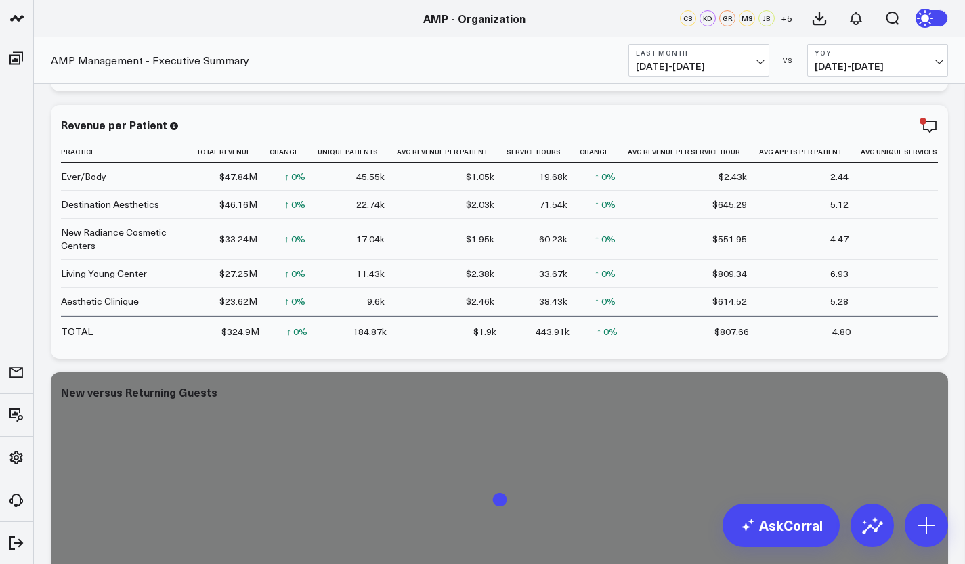
scroll to position [326, 0]
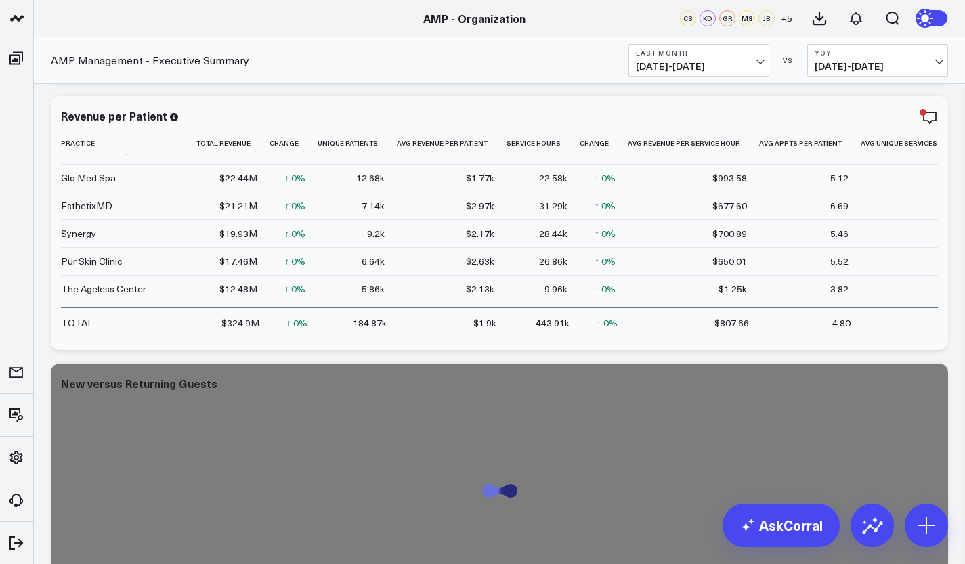
click at [354, 316] on div "184.87k" at bounding box center [370, 323] width 34 height 14
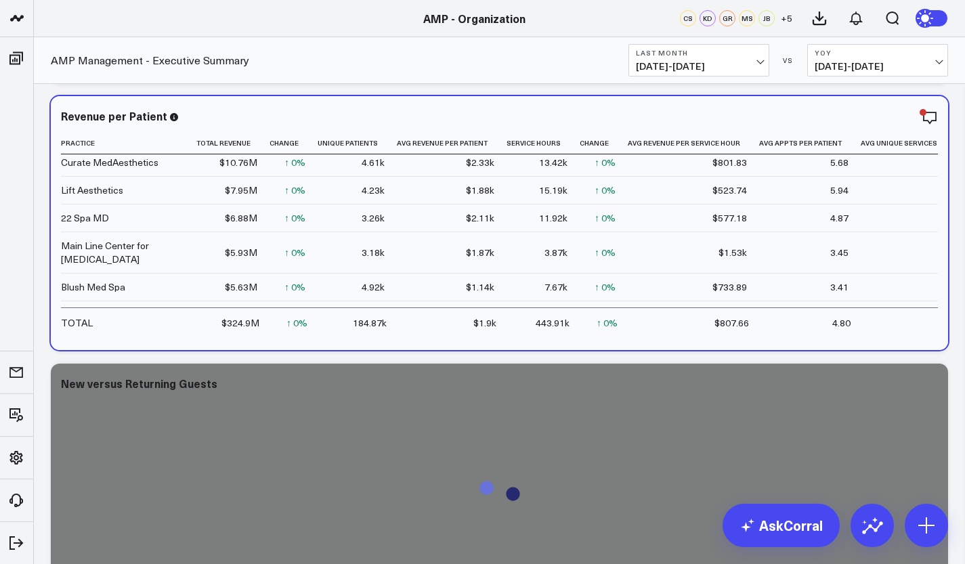
scroll to position [335, 0]
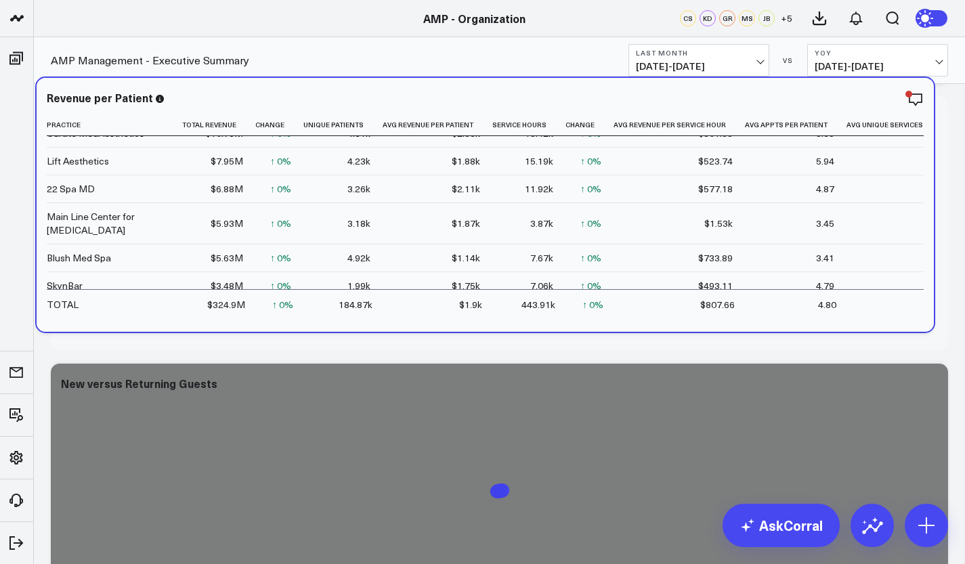
click at [339, 298] on div "184.87k" at bounding box center [356, 305] width 34 height 14
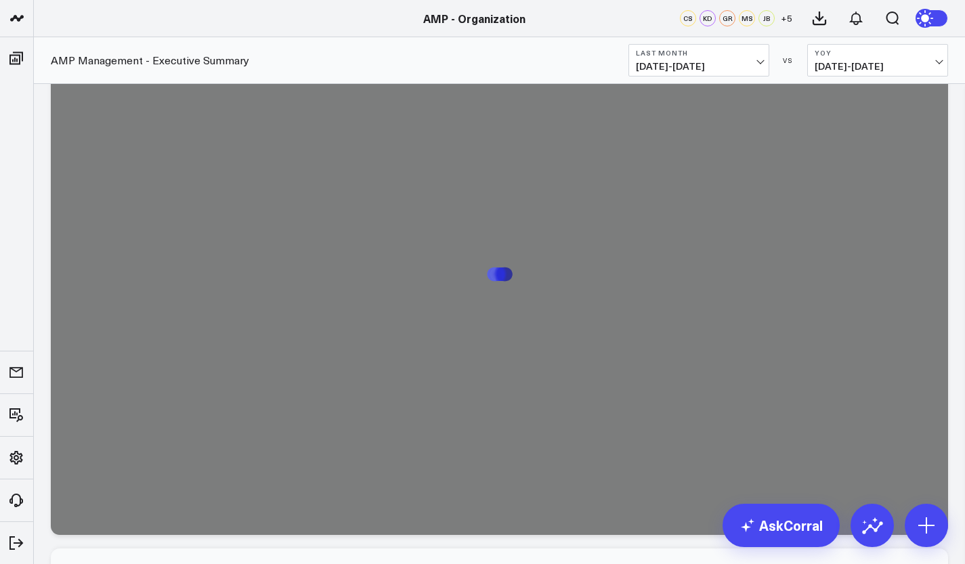
scroll to position [3703, 0]
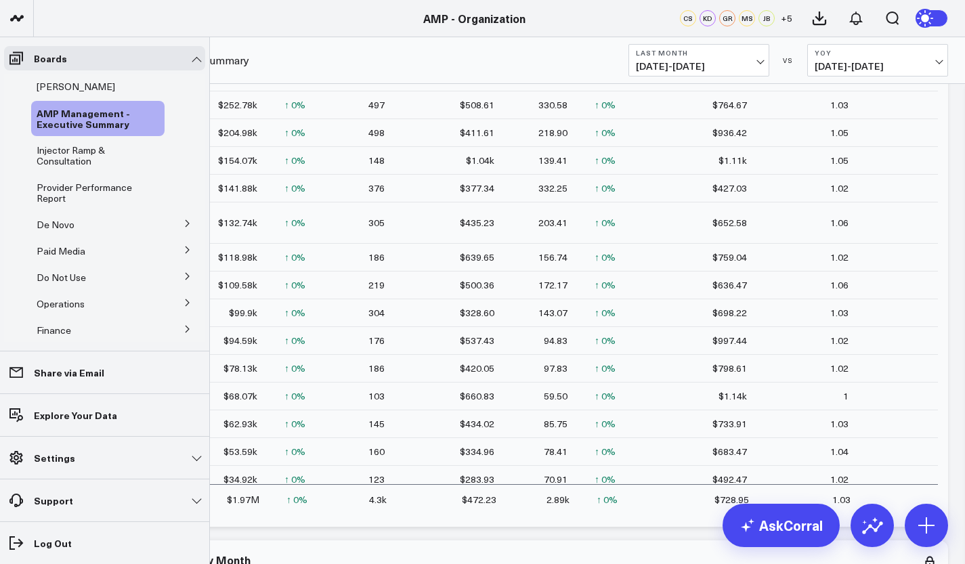
click at [72, 152] on span "Injector Ramp & Consultation" at bounding box center [71, 156] width 68 height 24
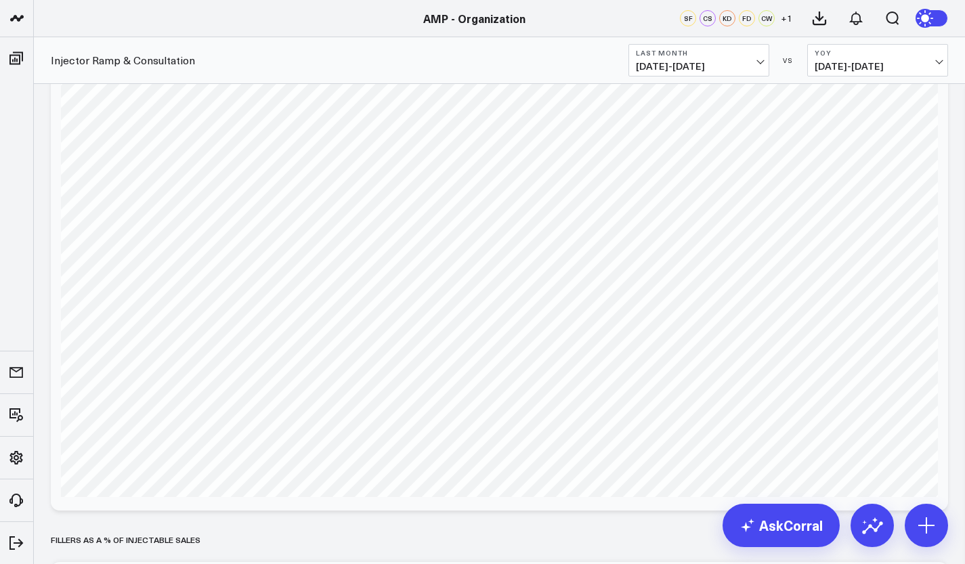
scroll to position [2704, 0]
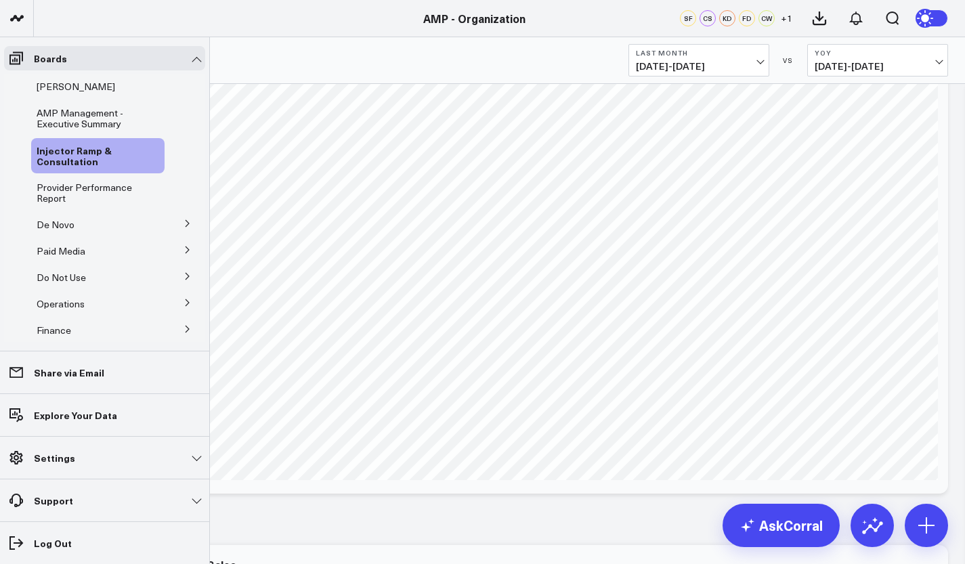
click at [90, 247] on icon at bounding box center [95, 251] width 11 height 11
click at [171, 252] on button at bounding box center [187, 249] width 35 height 20
click at [61, 278] on span "Weekly Digital Report" at bounding box center [91, 275] width 92 height 13
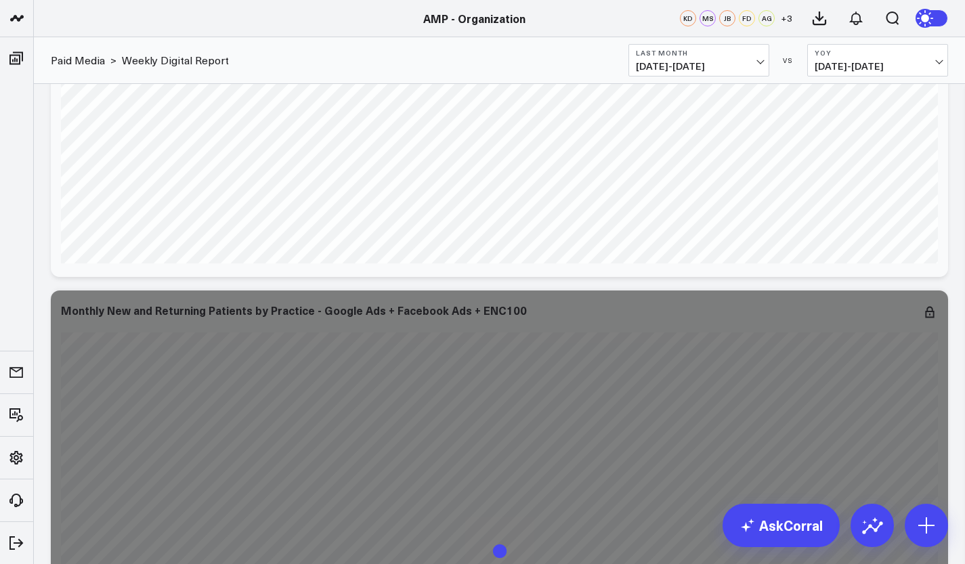
scroll to position [346, 0]
